Goal: Book appointment/travel/reservation

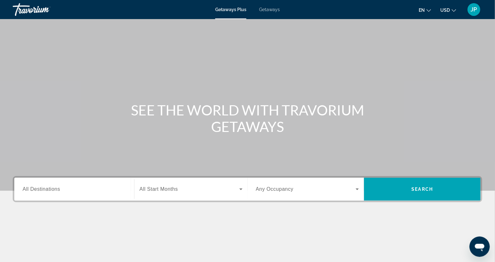
click at [51, 192] on span "All Destinations" at bounding box center [42, 188] width 38 height 5
click at [51, 193] on input "Destination All Destinations" at bounding box center [74, 190] width 103 height 8
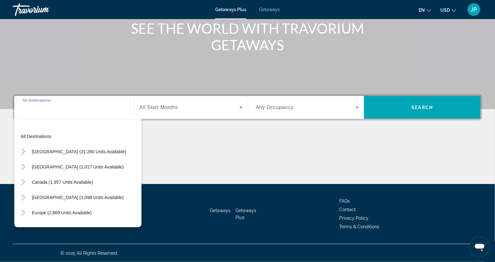
scroll to position [100, 0]
click at [25, 149] on icon "Toggle United States (31,280 units available)" at bounding box center [22, 152] width 3 height 6
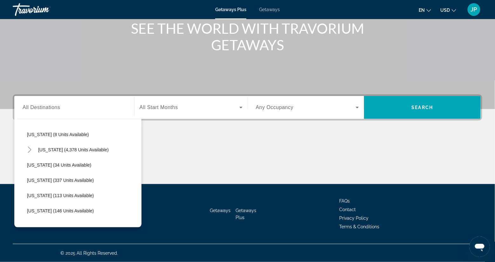
scroll to position [105, 0]
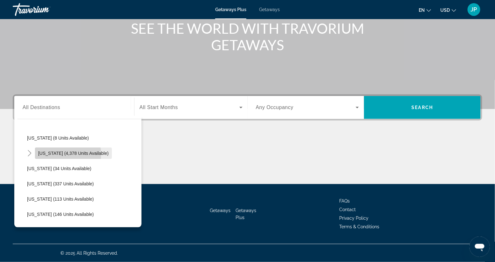
click at [49, 151] on span "[US_STATE] (4,378 units available)" at bounding box center [73, 153] width 71 height 5
type input "**********"
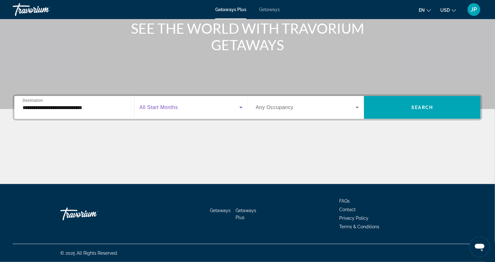
click at [193, 104] on span "Search widget" at bounding box center [190, 108] width 100 height 8
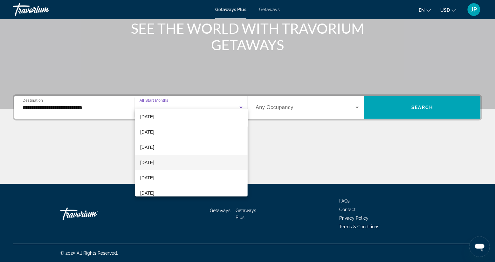
scroll to position [64, 0]
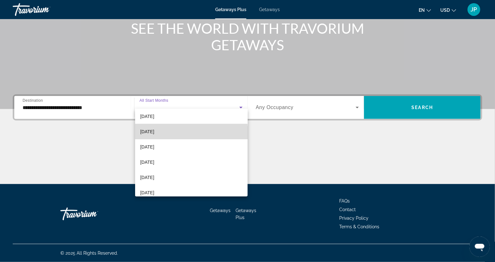
click at [154, 133] on span "[DATE]" at bounding box center [147, 132] width 14 height 8
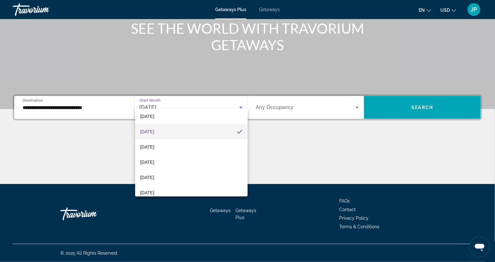
scroll to position [64, 0]
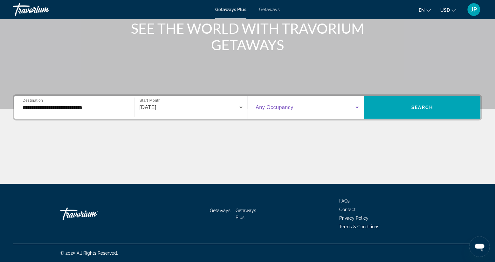
click at [292, 104] on span "Search widget" at bounding box center [306, 108] width 100 height 8
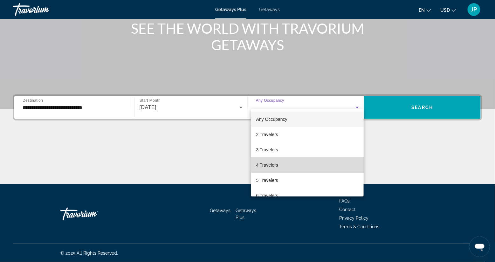
click at [269, 166] on span "4 Travelers" at bounding box center [267, 165] width 22 height 8
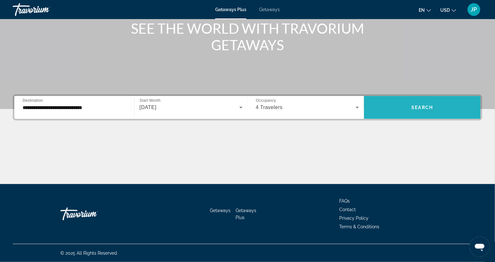
click at [405, 101] on span "Search widget" at bounding box center [422, 107] width 117 height 15
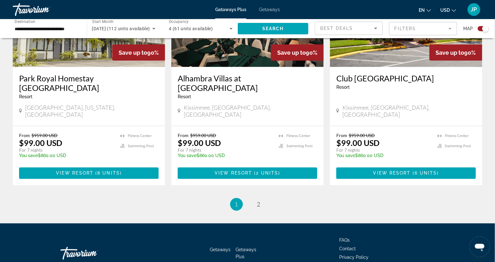
scroll to position [1003, 0]
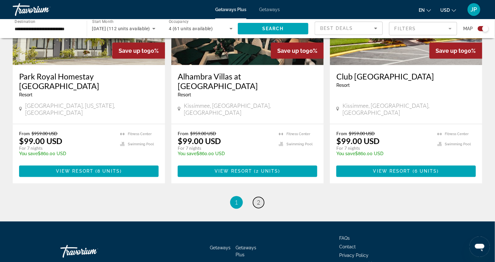
click at [260, 199] on span "2" at bounding box center [258, 202] width 3 height 7
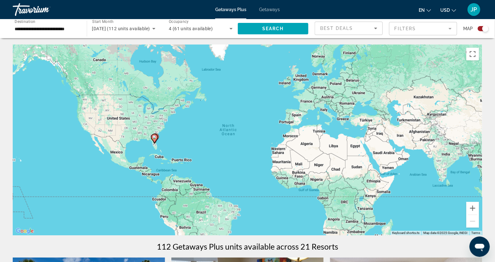
click at [270, 12] on span "Getaways" at bounding box center [269, 9] width 21 height 5
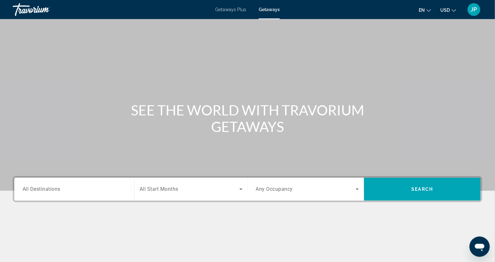
click at [60, 192] on span "All Destinations" at bounding box center [42, 189] width 38 height 6
click at [61, 193] on input "Destination All Destinations" at bounding box center [74, 190] width 103 height 8
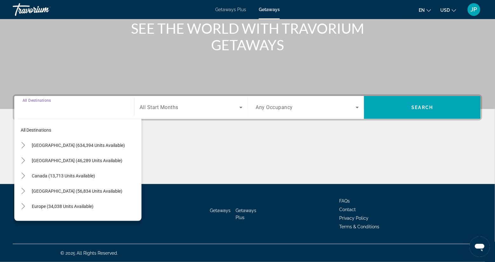
scroll to position [100, 0]
click at [24, 142] on icon "Toggle United States (634,394 units available)" at bounding box center [22, 145] width 3 height 6
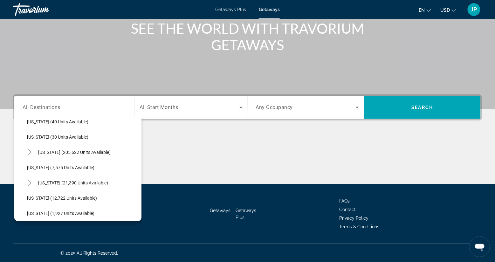
scroll to position [98, 0]
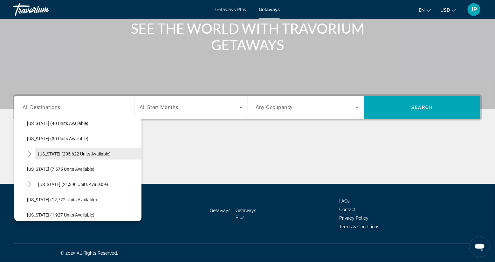
click at [45, 151] on span "[US_STATE] (205,622 units available)" at bounding box center [74, 153] width 73 height 5
type input "**********"
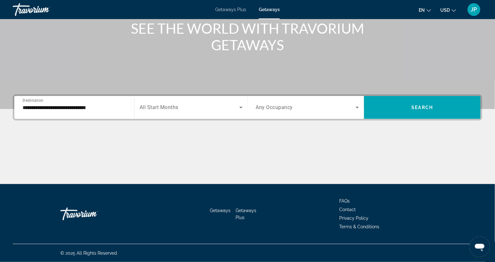
click at [159, 104] on div "Search widget" at bounding box center [191, 108] width 103 height 18
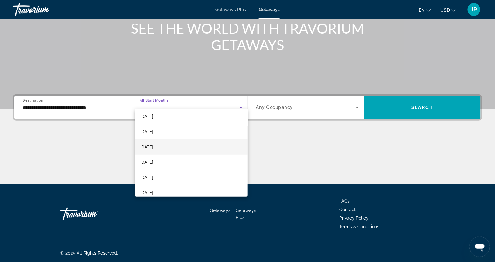
scroll to position [65, 0]
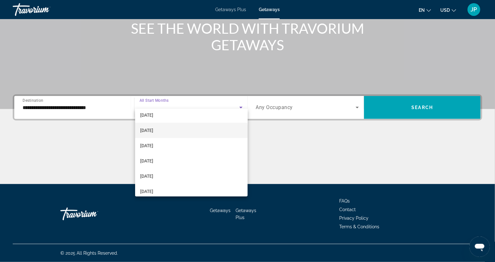
click at [172, 132] on mat-option "[DATE]" at bounding box center [191, 130] width 113 height 15
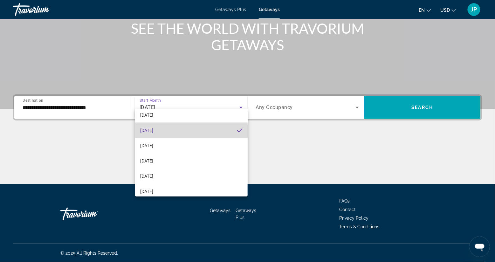
scroll to position [0, 0]
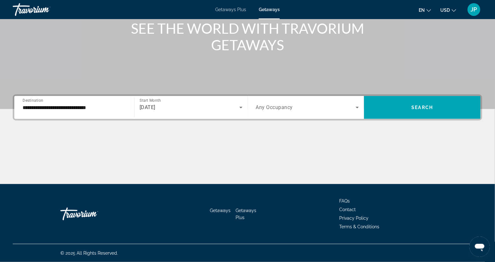
click at [300, 104] on div "Search widget" at bounding box center [307, 108] width 103 height 18
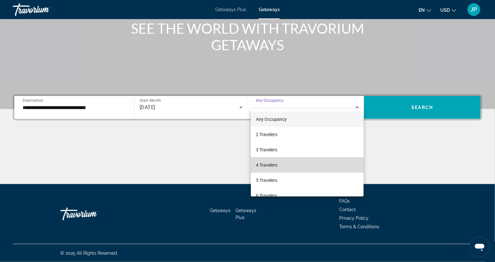
click at [287, 164] on mat-option "4 Travelers" at bounding box center [307, 164] width 113 height 15
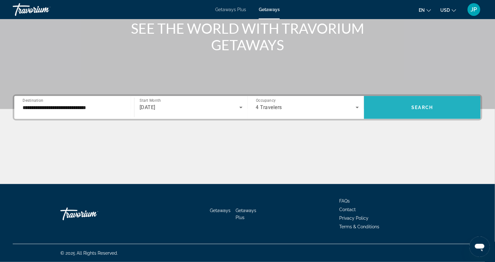
click at [394, 105] on span "Search widget" at bounding box center [422, 107] width 117 height 15
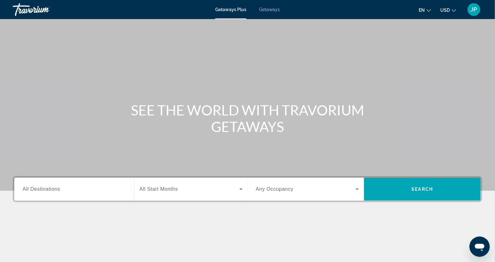
click at [271, 9] on span "Getaways" at bounding box center [269, 9] width 21 height 5
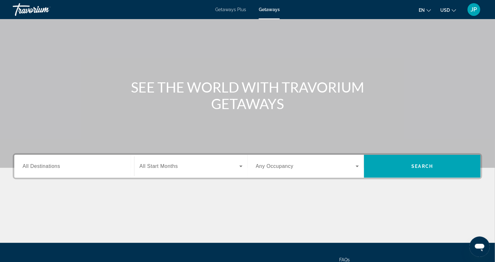
scroll to position [21, 0]
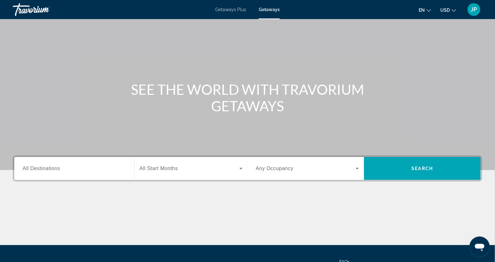
click at [54, 178] on div "Search widget" at bounding box center [74, 169] width 103 height 18
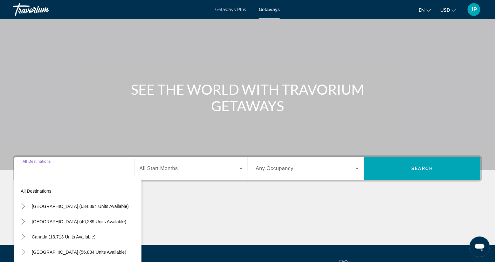
scroll to position [100, 0]
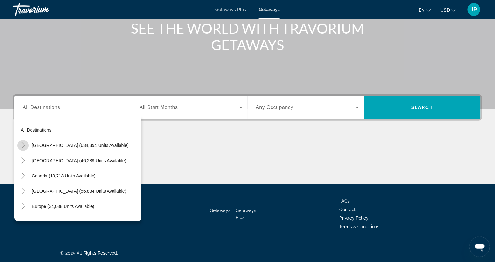
click at [25, 142] on icon "Toggle United States (634,394 units available)" at bounding box center [23, 145] width 6 height 6
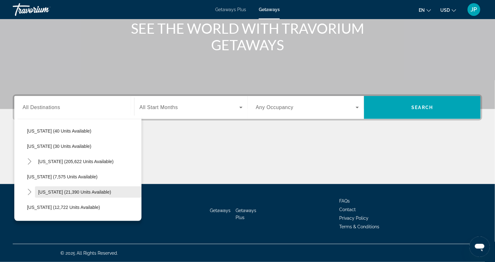
scroll to position [91, 0]
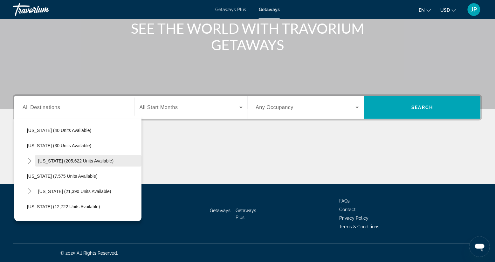
click at [43, 158] on span "[US_STATE] (205,622 units available)" at bounding box center [75, 160] width 75 height 5
type input "**********"
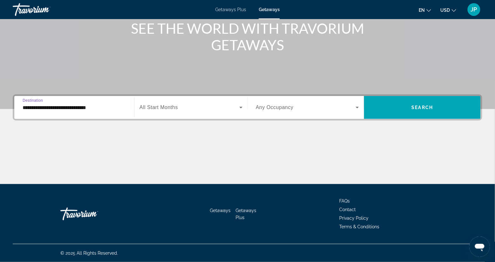
click at [178, 105] on span "All Start Months" at bounding box center [159, 107] width 38 height 5
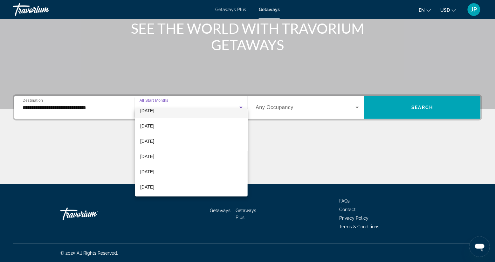
scroll to position [35, 0]
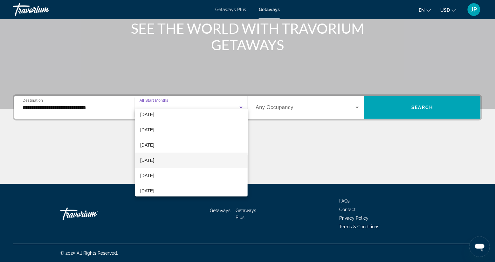
click at [175, 157] on mat-option "[DATE]" at bounding box center [191, 160] width 113 height 15
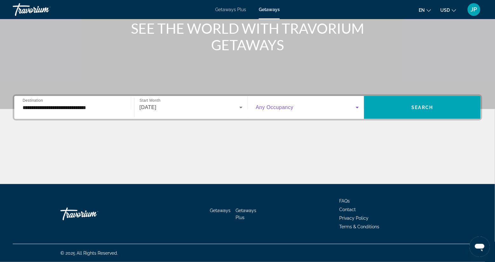
click at [299, 104] on span "Search widget" at bounding box center [306, 108] width 100 height 8
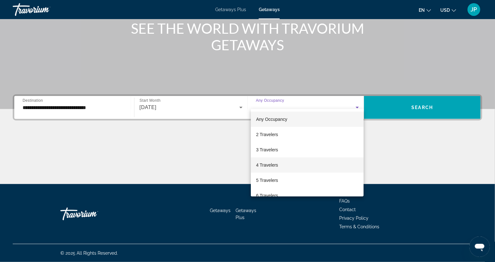
scroll to position [7, 0]
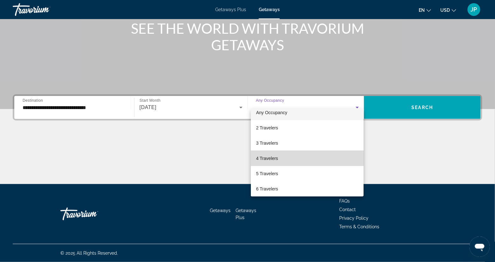
click at [286, 157] on mat-option "4 Travelers" at bounding box center [307, 158] width 113 height 15
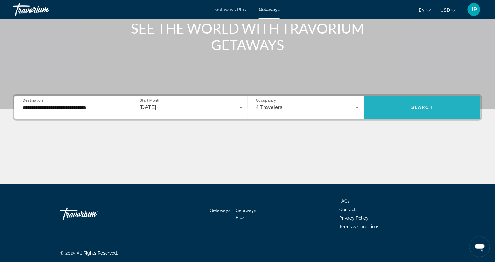
click at [412, 105] on span "Search" at bounding box center [423, 107] width 22 height 5
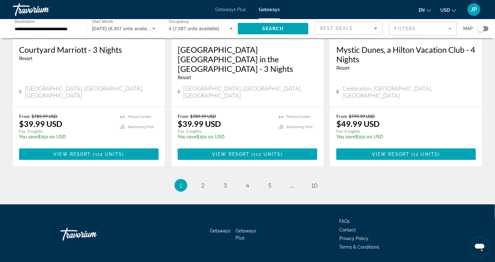
scroll to position [827, 0]
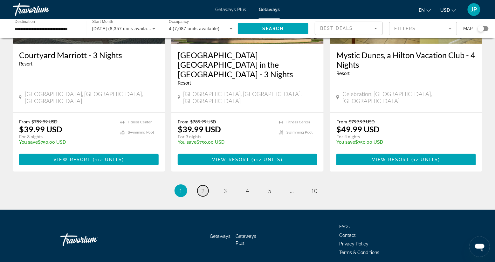
click at [202, 193] on span "2" at bounding box center [203, 190] width 3 height 7
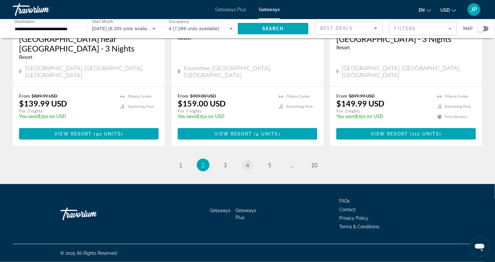
scroll to position [871, 0]
click at [224, 162] on span "3" at bounding box center [225, 165] width 3 height 7
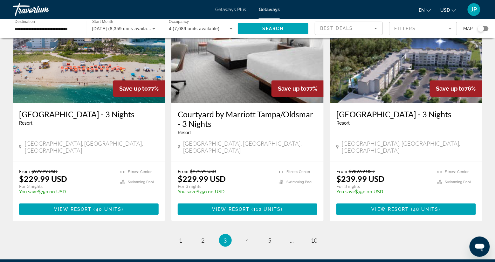
scroll to position [760, 0]
